Goal: Information Seeking & Learning: Learn about a topic

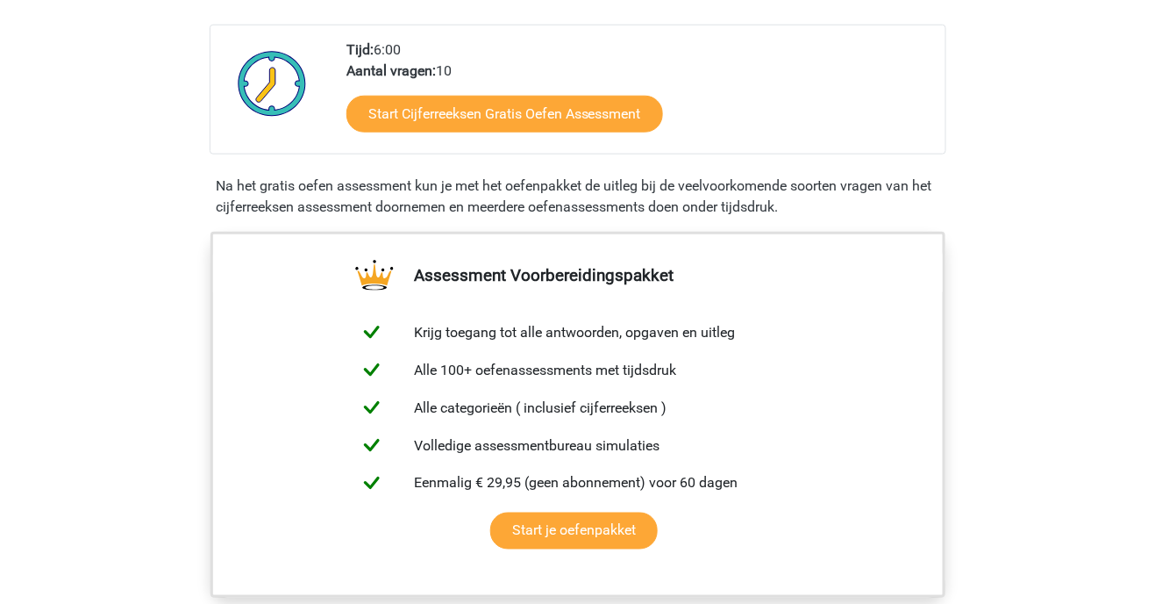
scroll to position [440, 0]
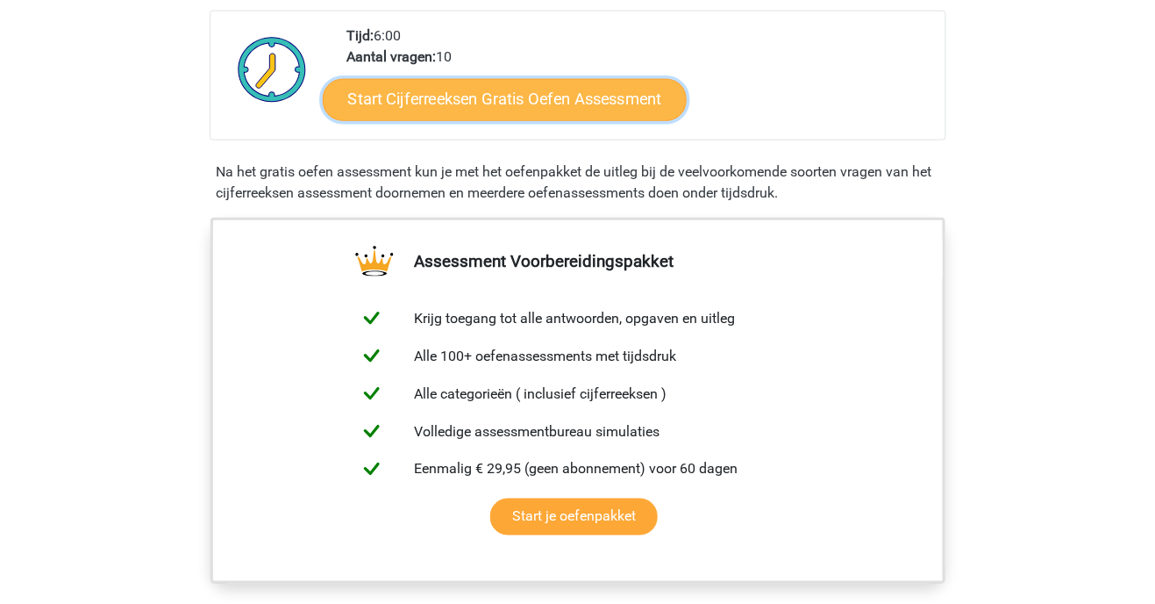
click at [626, 120] on link "Start Cijferreeksen Gratis Oefen Assessment" at bounding box center [505, 99] width 364 height 42
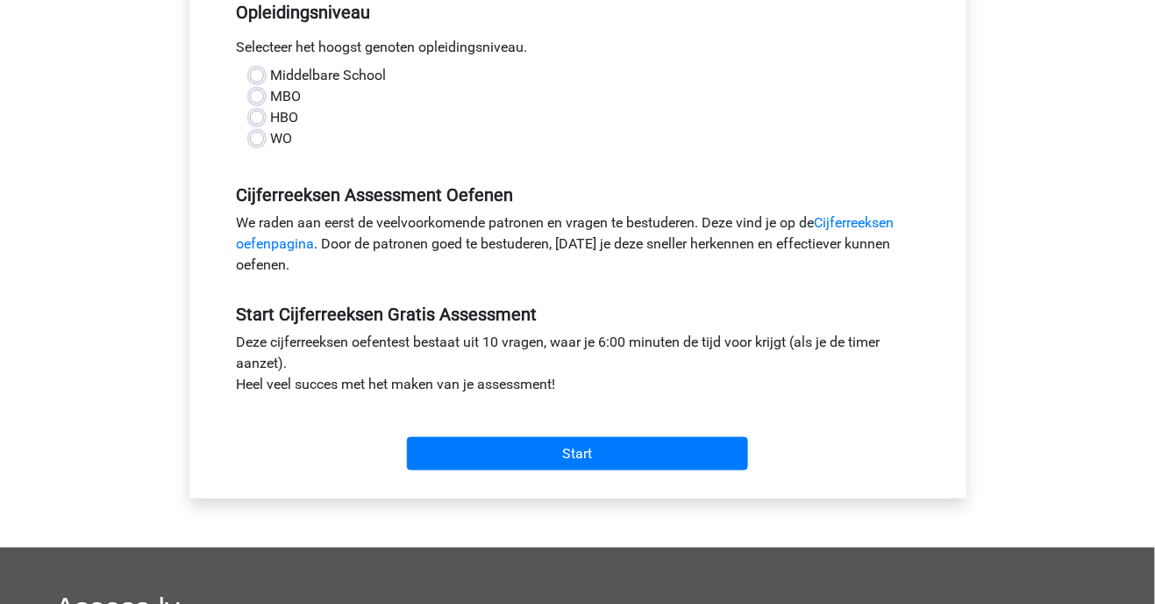
scroll to position [372, 0]
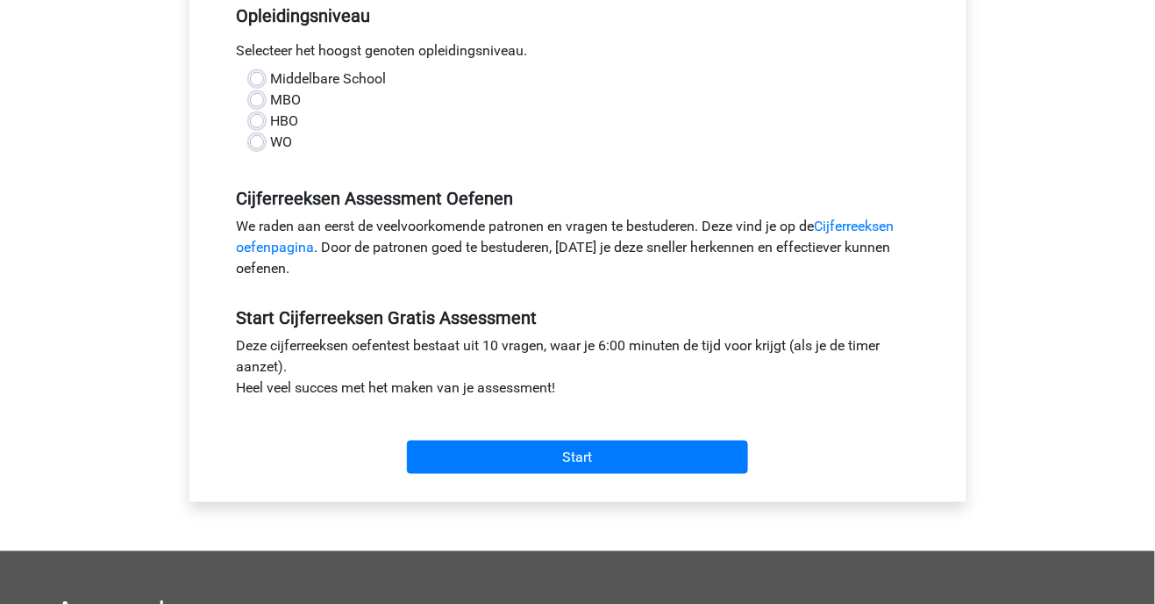
click at [271, 145] on label "WO" at bounding box center [282, 142] width 22 height 21
click at [252, 145] on input "WO" at bounding box center [257, 141] width 14 height 18
radio input "true"
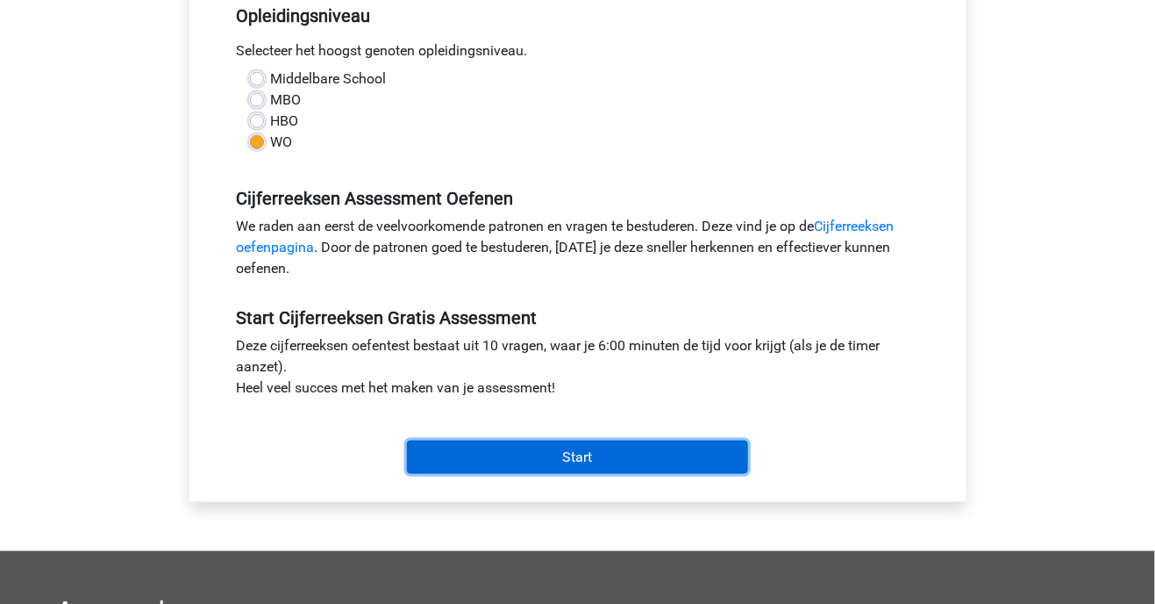
click at [625, 455] on input "Start" at bounding box center [577, 456] width 341 height 33
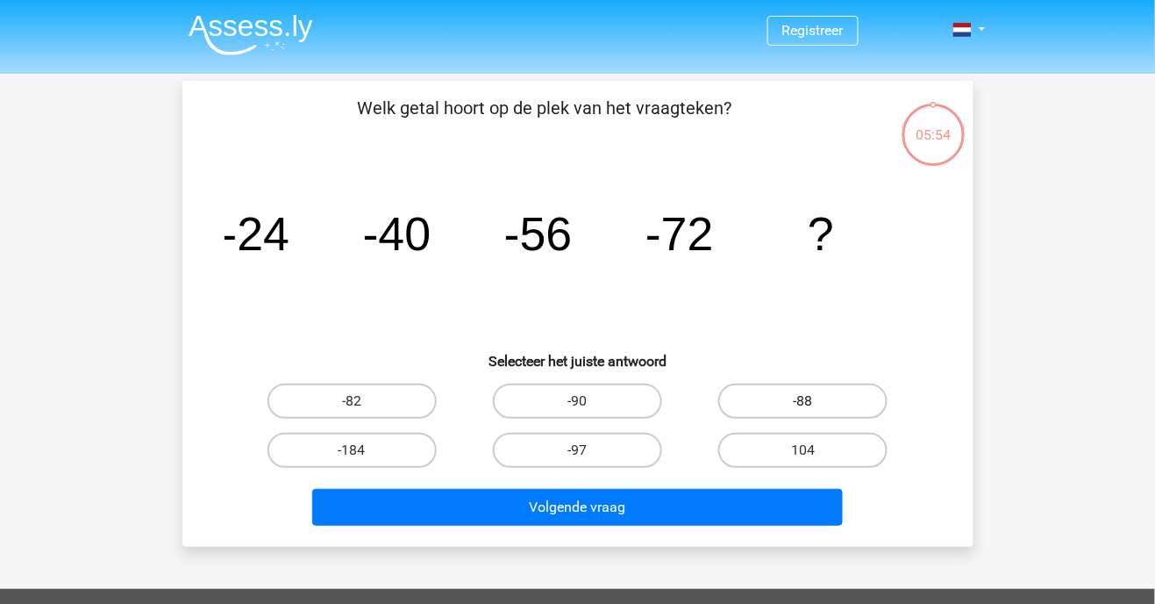
click at [802, 405] on label "-88" at bounding box center [803, 400] width 169 height 35
click at [804, 405] on input "-88" at bounding box center [809, 406] width 11 height 11
radio input "true"
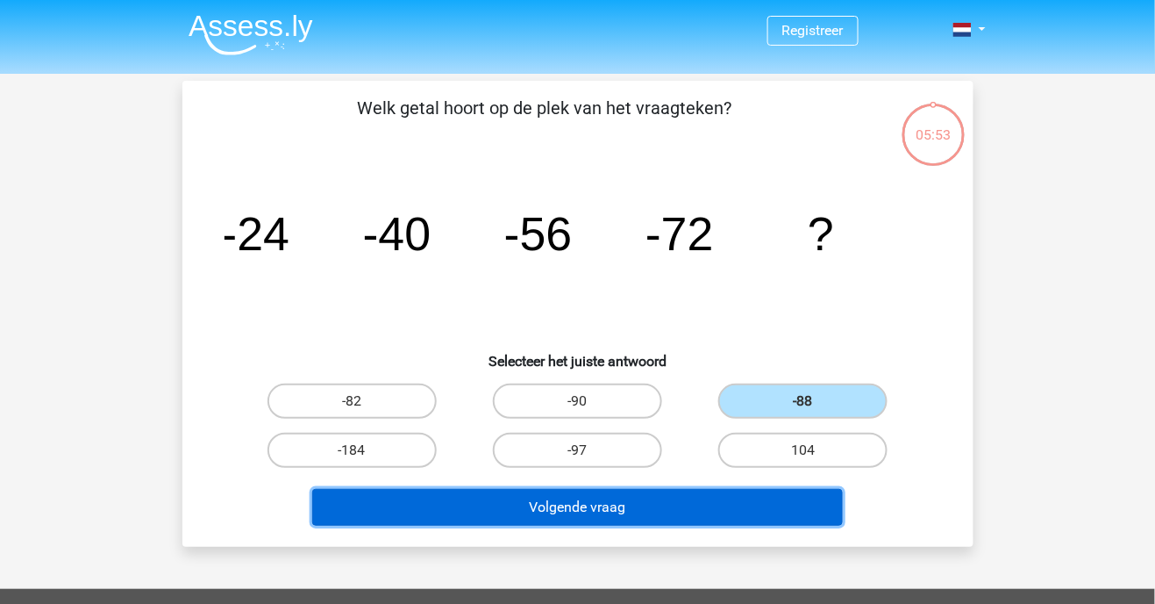
click at [670, 516] on button "Volgende vraag" at bounding box center [577, 507] width 531 height 37
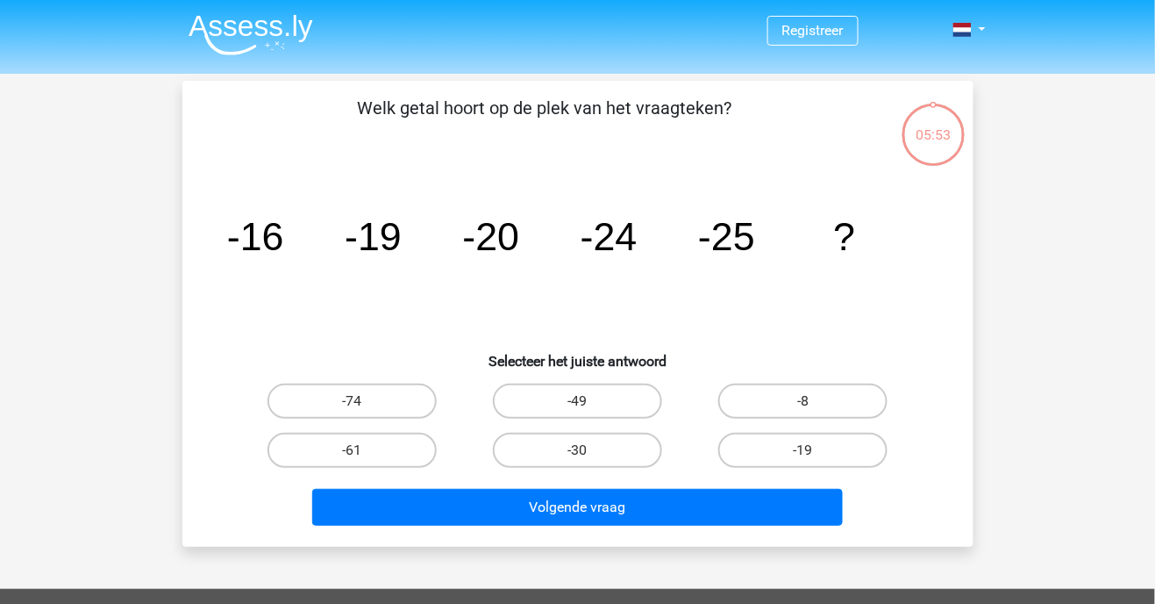
scroll to position [81, 0]
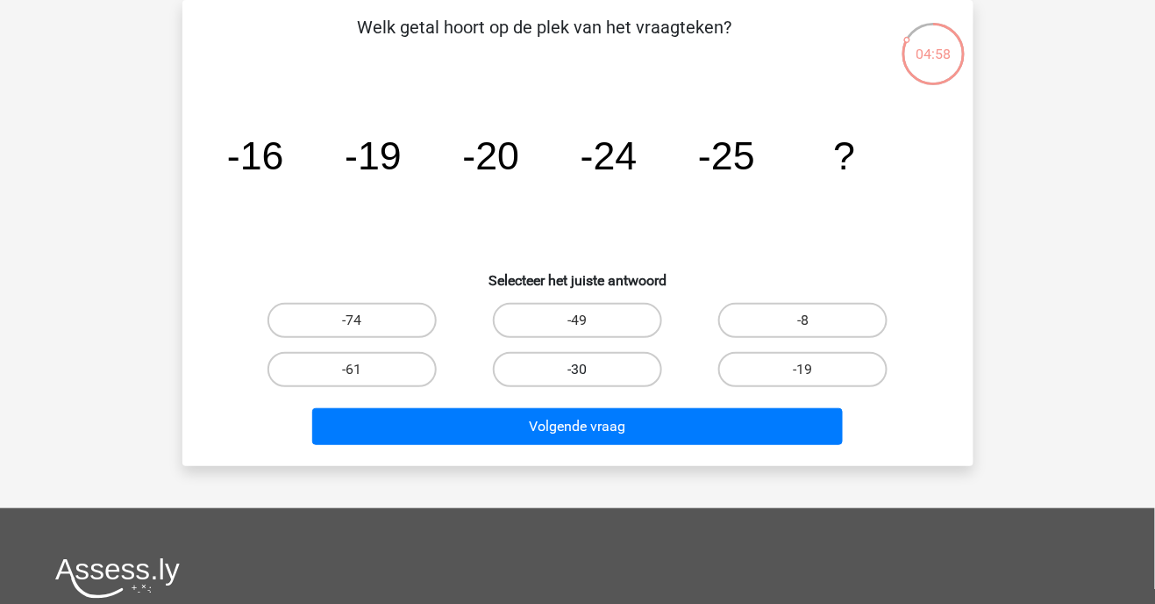
click at [527, 376] on label "-30" at bounding box center [577, 369] width 169 height 35
click at [577, 376] on input "-30" at bounding box center [582, 374] width 11 height 11
radio input "true"
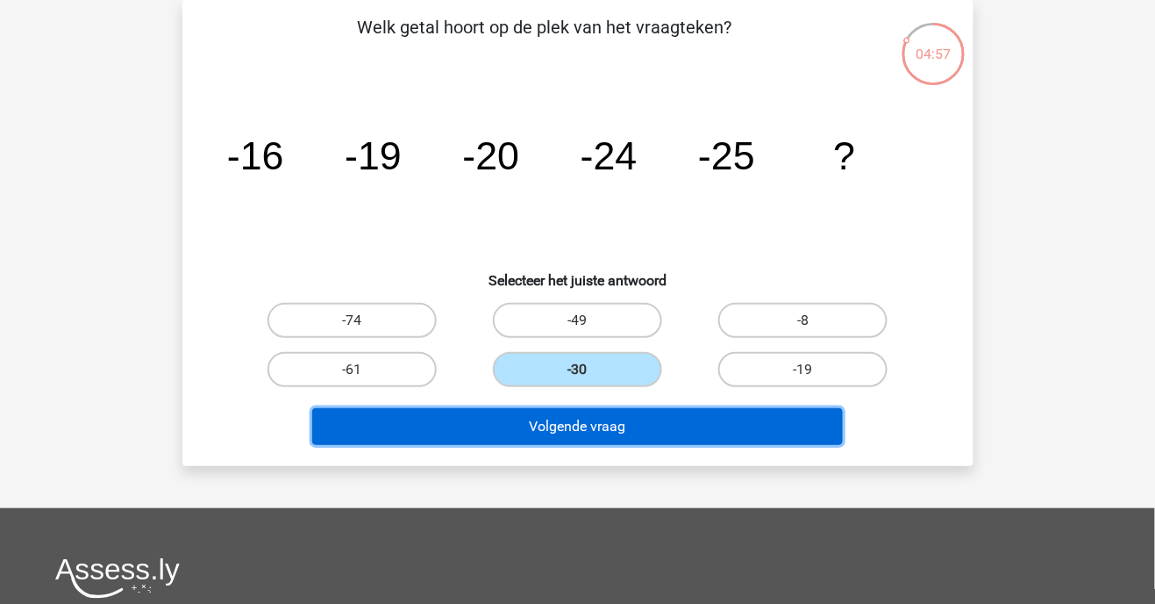
click at [491, 416] on button "Volgende vraag" at bounding box center [577, 426] width 531 height 37
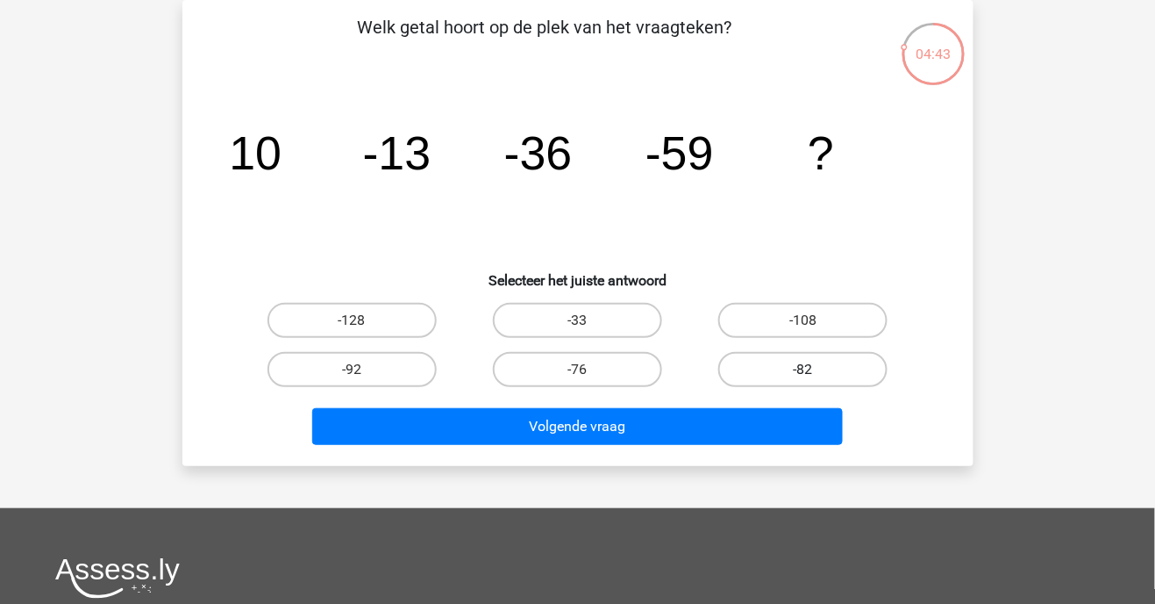
click at [830, 374] on label "-82" at bounding box center [803, 369] width 169 height 35
click at [815, 374] on input "-82" at bounding box center [809, 374] width 11 height 11
radio input "true"
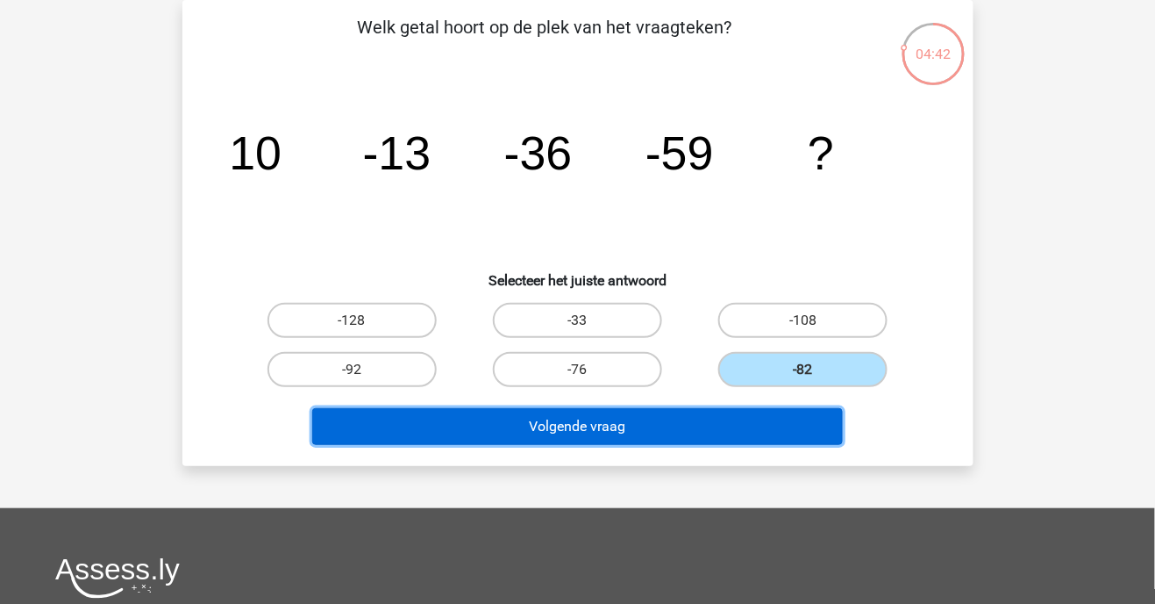
click at [758, 434] on button "Volgende vraag" at bounding box center [577, 426] width 531 height 37
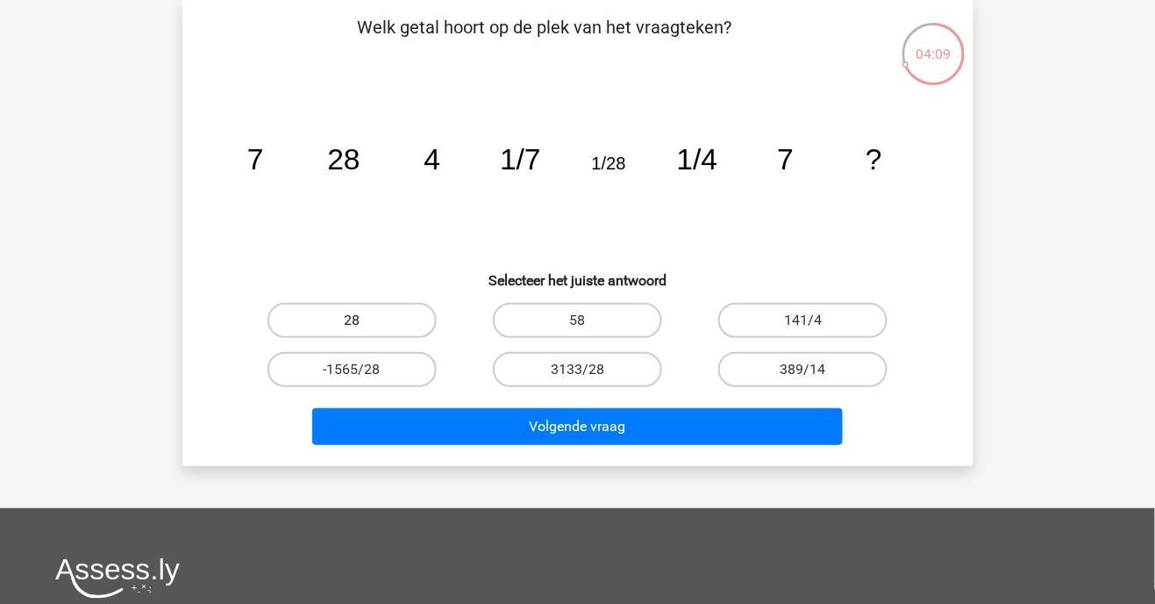
click at [397, 318] on label "28" at bounding box center [352, 320] width 169 height 35
click at [363, 320] on input "28" at bounding box center [357, 325] width 11 height 11
radio input "true"
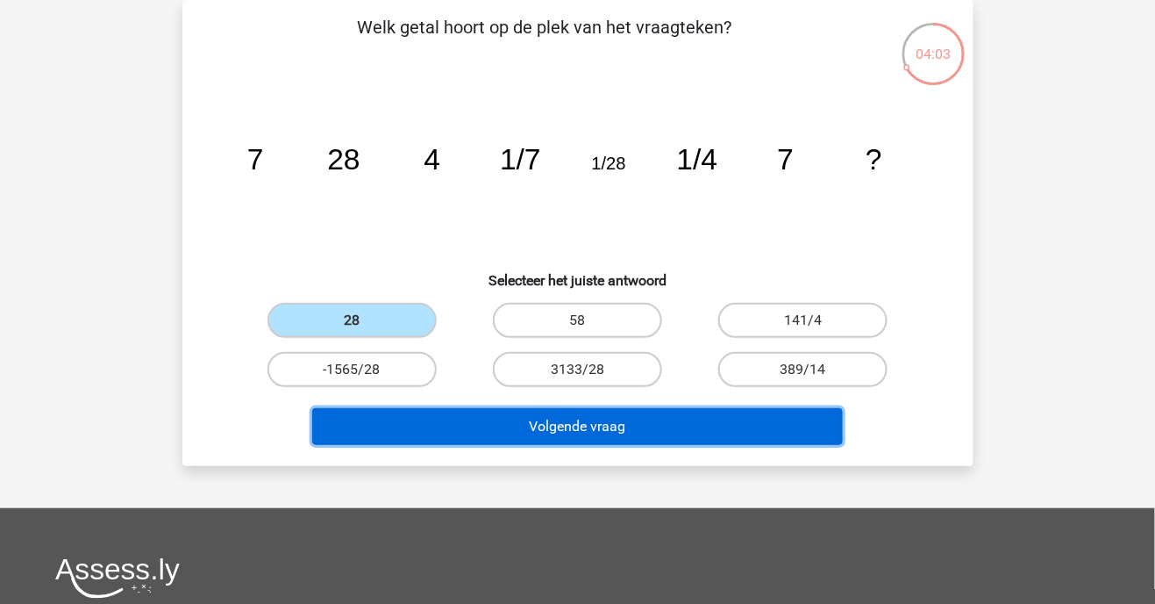
click at [690, 426] on button "Volgende vraag" at bounding box center [577, 426] width 531 height 37
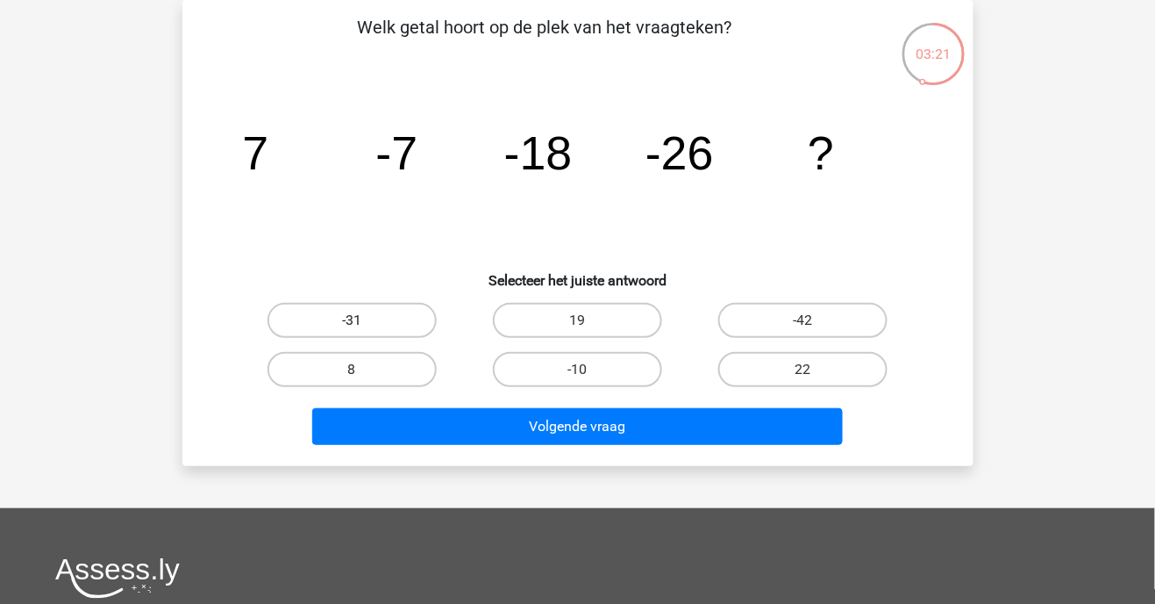
click at [383, 308] on label "-31" at bounding box center [352, 320] width 169 height 35
click at [363, 320] on input "-31" at bounding box center [357, 325] width 11 height 11
radio input "true"
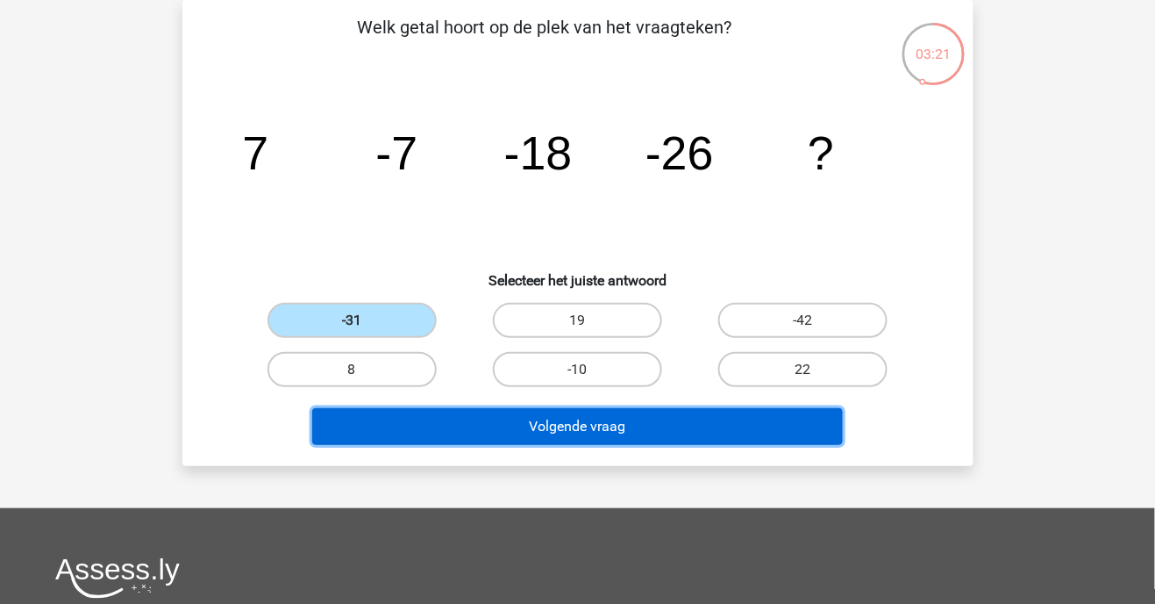
click at [610, 437] on button "Volgende vraag" at bounding box center [577, 426] width 531 height 37
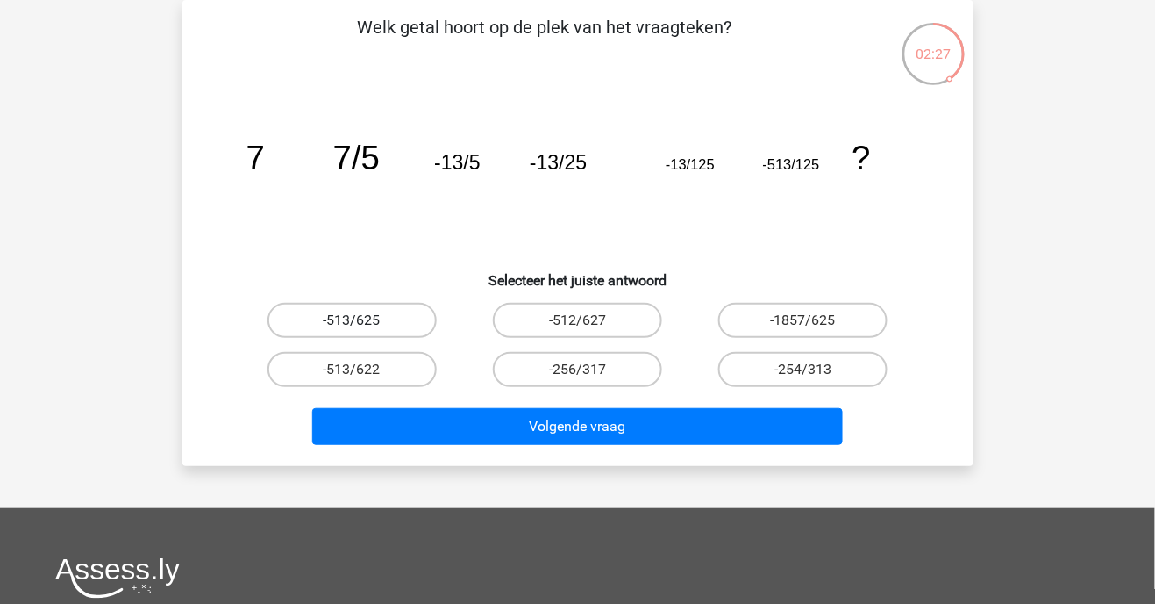
click at [404, 309] on label "-513/625" at bounding box center [352, 320] width 169 height 35
click at [363, 320] on input "-513/625" at bounding box center [357, 325] width 11 height 11
radio input "true"
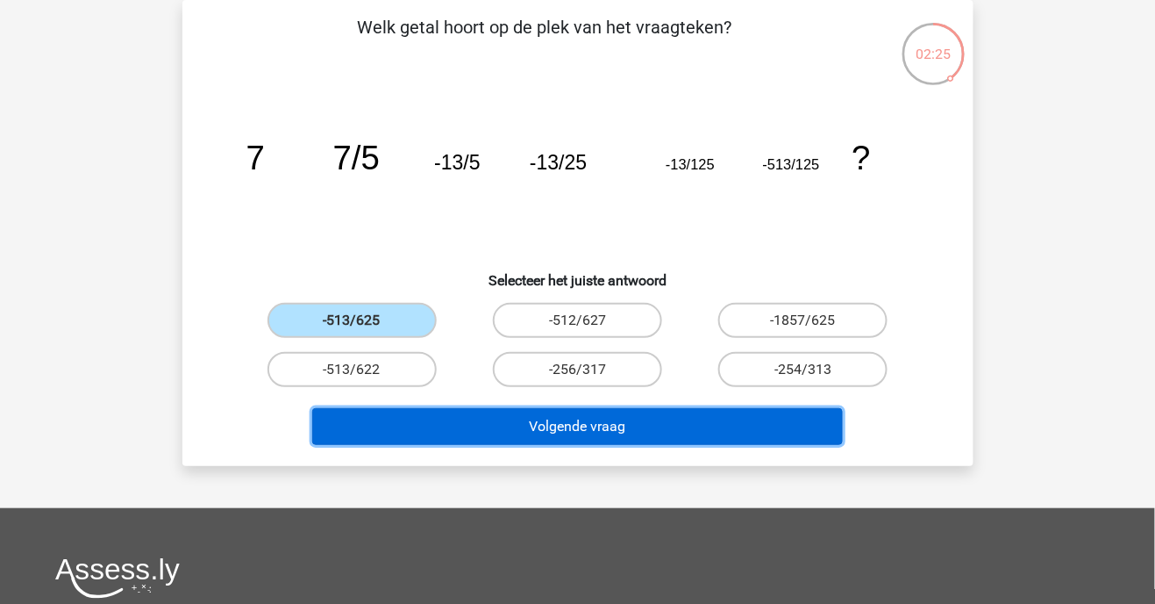
click at [467, 424] on button "Volgende vraag" at bounding box center [577, 426] width 531 height 37
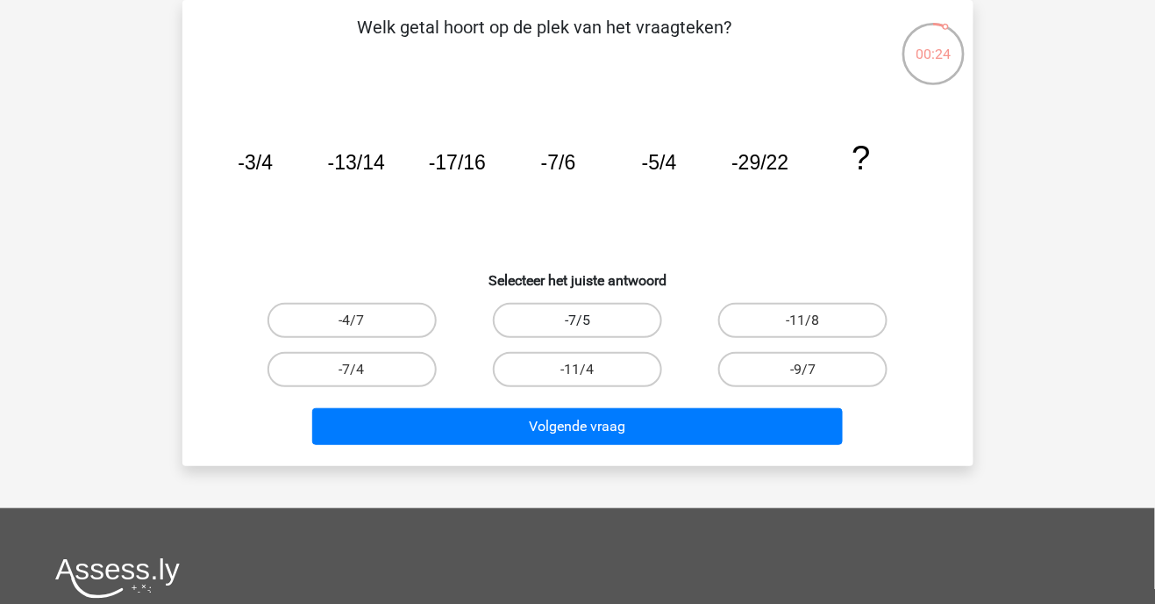
click at [608, 320] on label "-7/5" at bounding box center [577, 320] width 169 height 35
click at [589, 320] on input "-7/5" at bounding box center [582, 325] width 11 height 11
radio input "true"
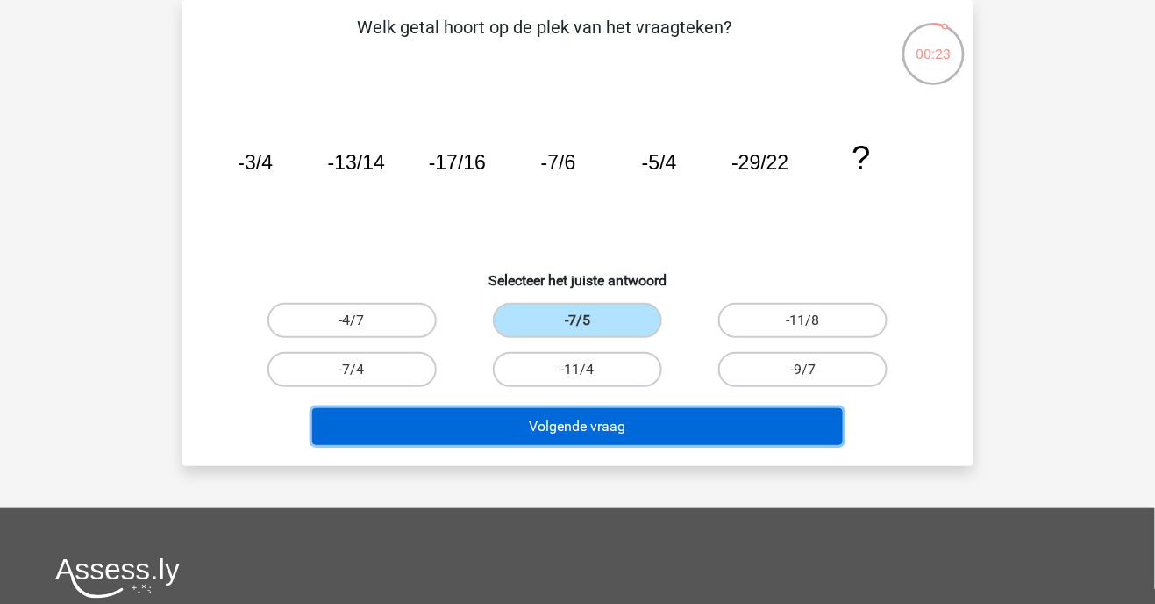
click at [671, 414] on button "Volgende vraag" at bounding box center [577, 426] width 531 height 37
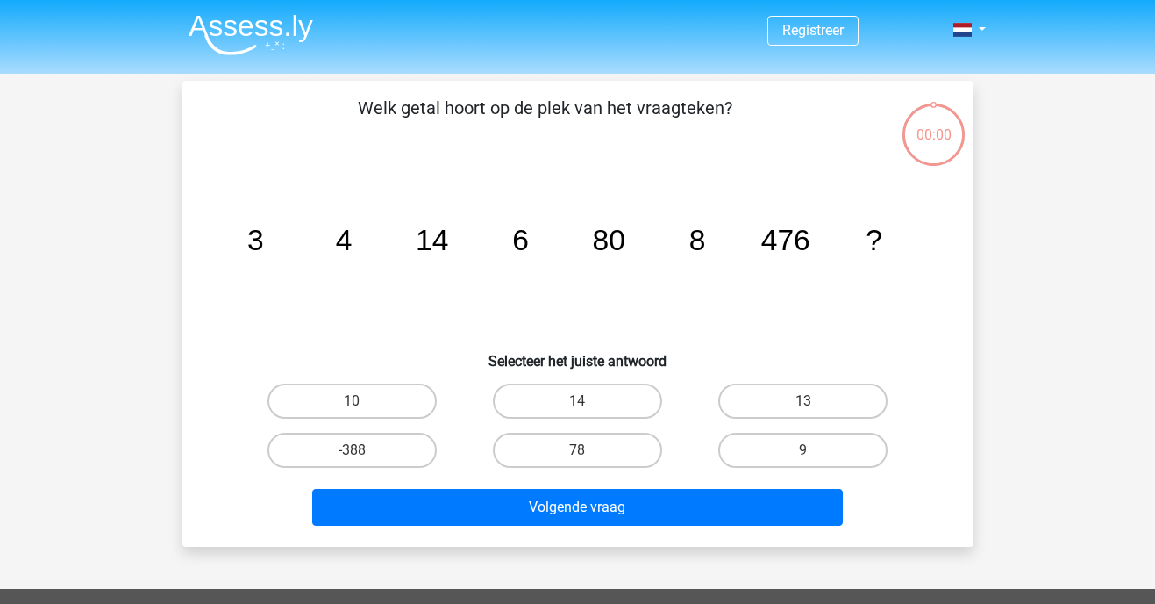
scroll to position [81, 0]
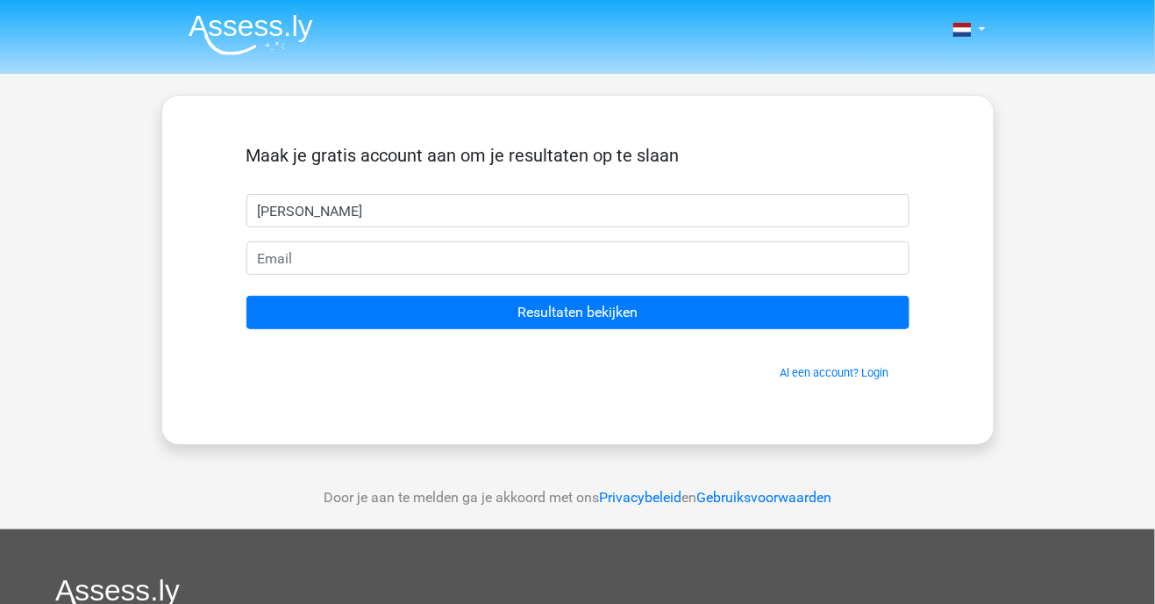
type input "[PERSON_NAME]"
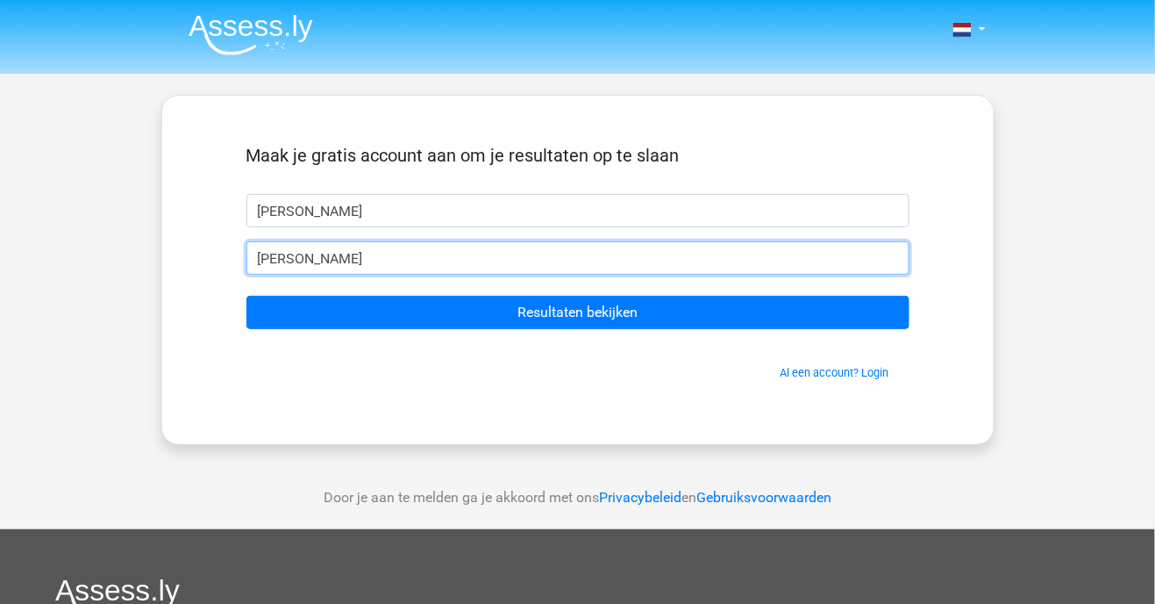
type input "pieter"
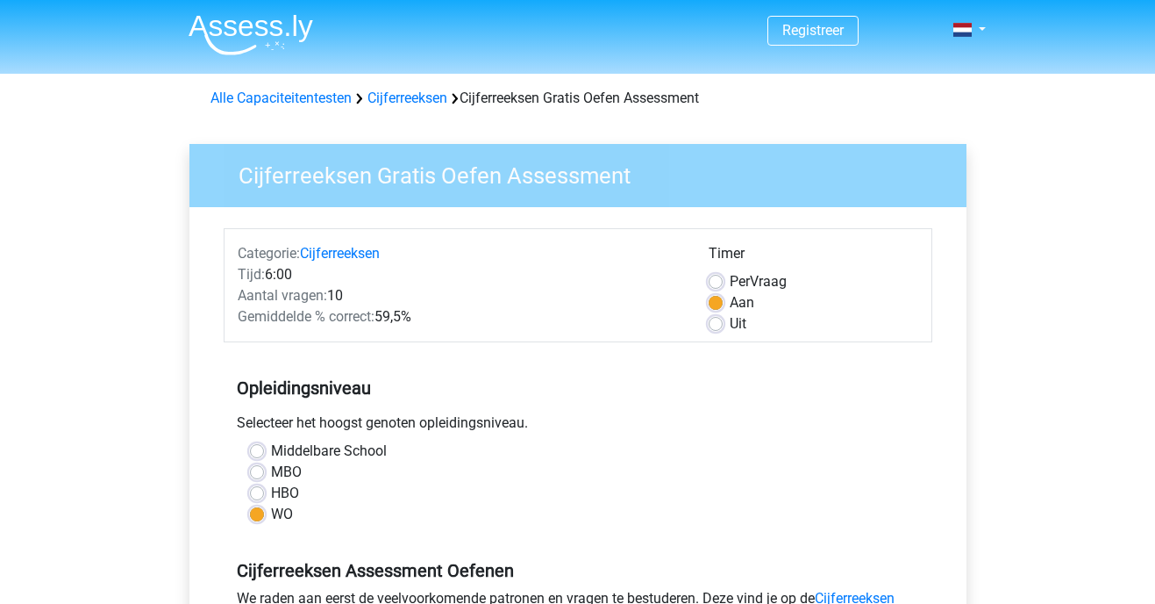
scroll to position [372, 0]
